Goal: Obtain resource: Download file/media

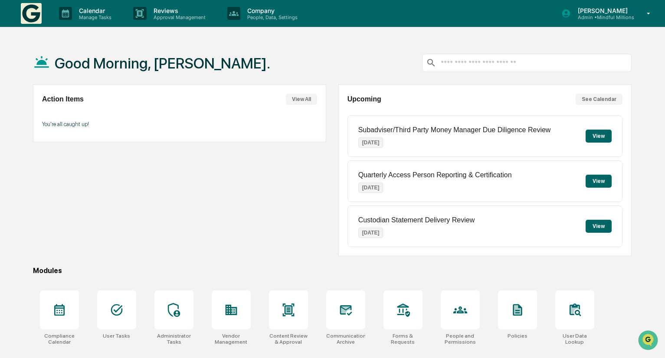
click at [324, 72] on div "Good Morning, [PERSON_NAME]." at bounding box center [332, 62] width 599 height 43
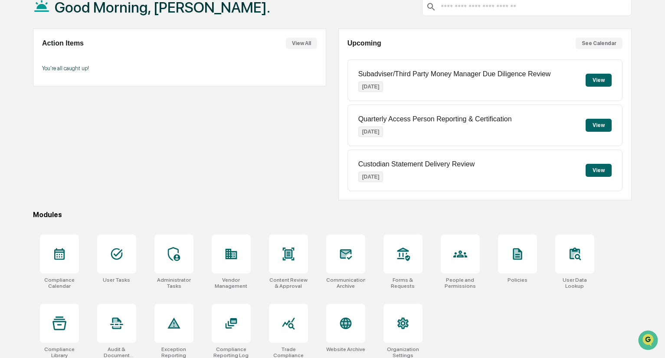
scroll to position [62, 0]
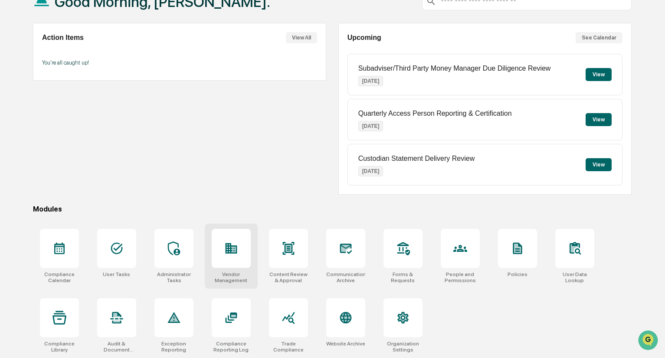
click at [224, 259] on div at bounding box center [231, 248] width 39 height 39
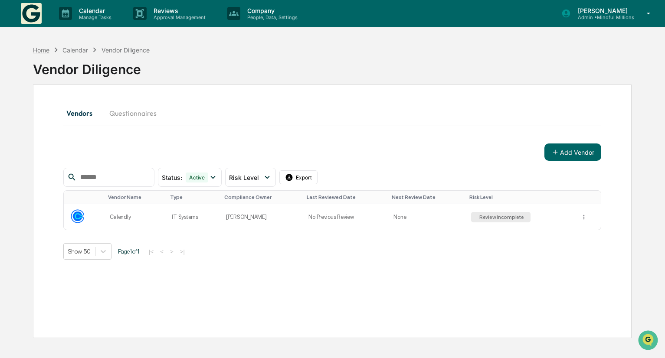
click at [44, 51] on div "Home" at bounding box center [41, 49] width 16 height 7
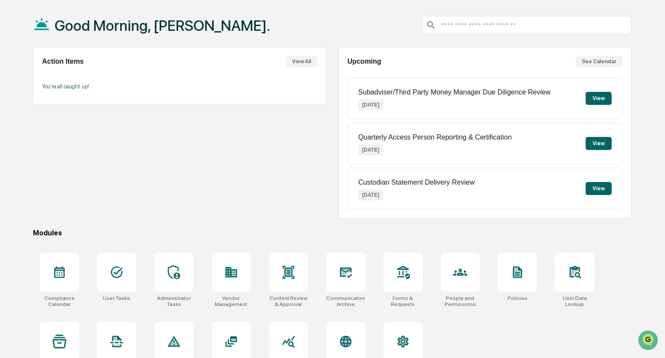
scroll to position [62, 0]
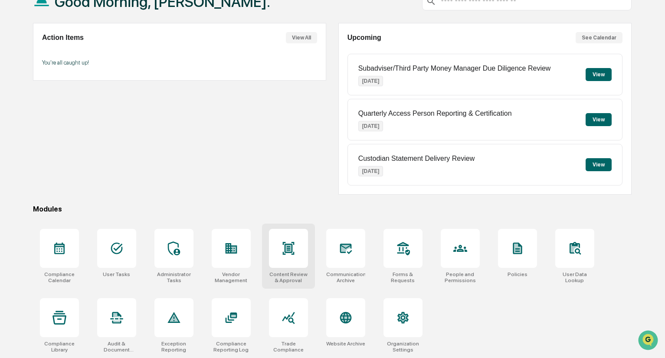
click at [301, 240] on div at bounding box center [288, 248] width 39 height 39
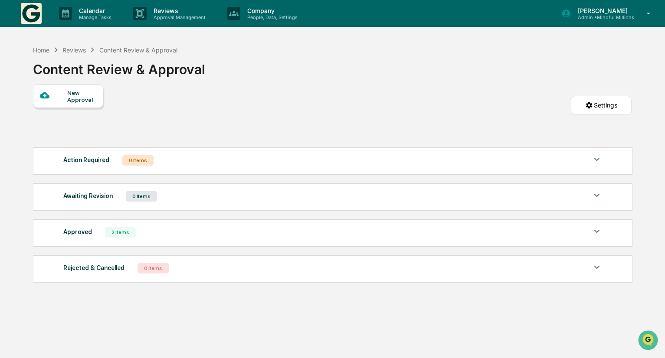
click at [78, 238] on div "Approved" at bounding box center [77, 231] width 29 height 11
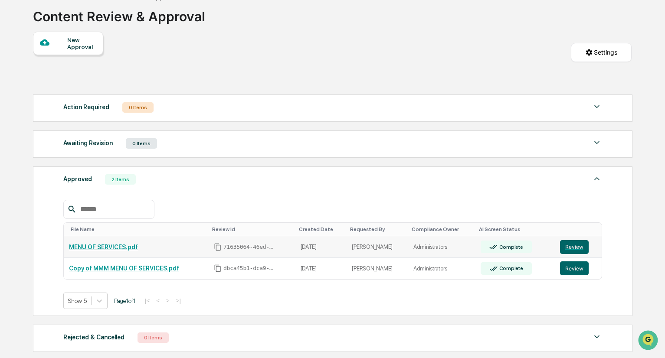
scroll to position [58, 0]
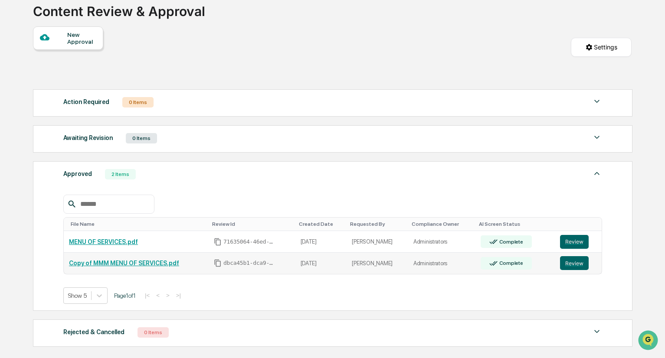
click at [129, 261] on link "Copy of MMM MENU OF SERVICES.pdf" at bounding box center [124, 263] width 110 height 7
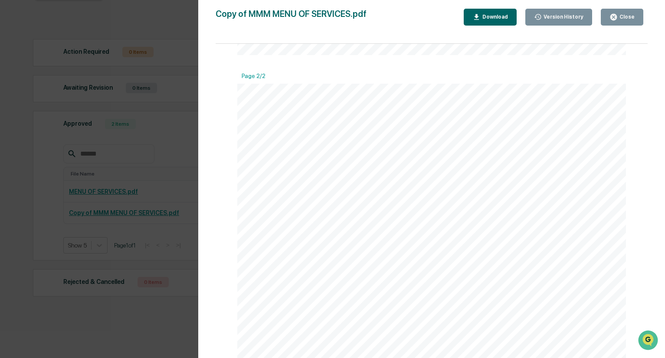
scroll to position [111, 0]
click at [136, 221] on div "Version History [DATE] 05:34 PM [PERSON_NAME] Copy of MMM MENU OF SERVICES.pdf …" at bounding box center [332, 179] width 665 height 358
